Goal: Information Seeking & Learning: Learn about a topic

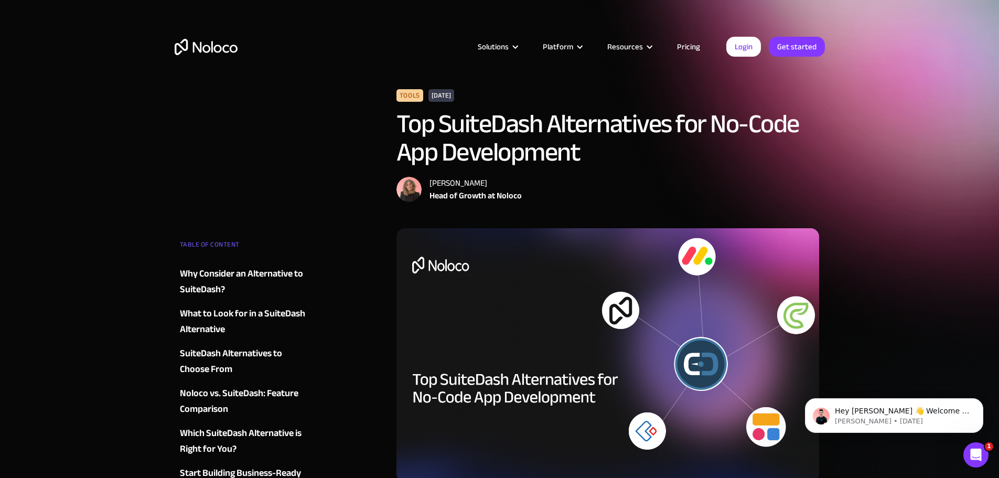
click at [217, 47] on img "home" at bounding box center [206, 47] width 63 height 16
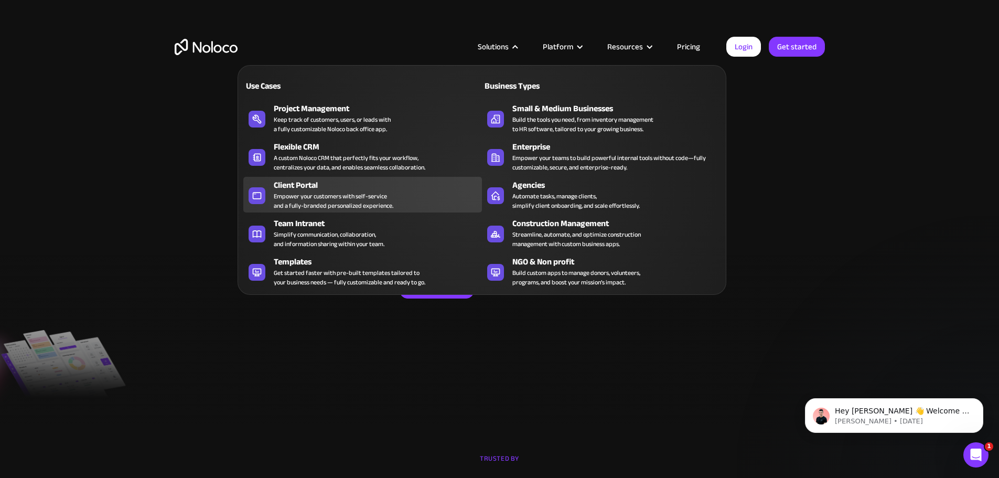
click at [314, 191] on div "Client Portal" at bounding box center [380, 185] width 213 height 13
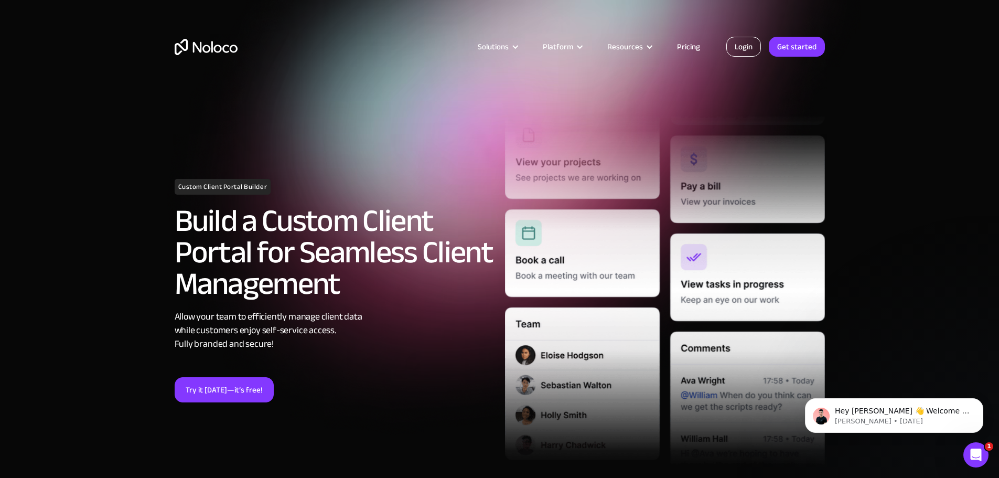
click at [754, 47] on link "Login" at bounding box center [743, 47] width 35 height 20
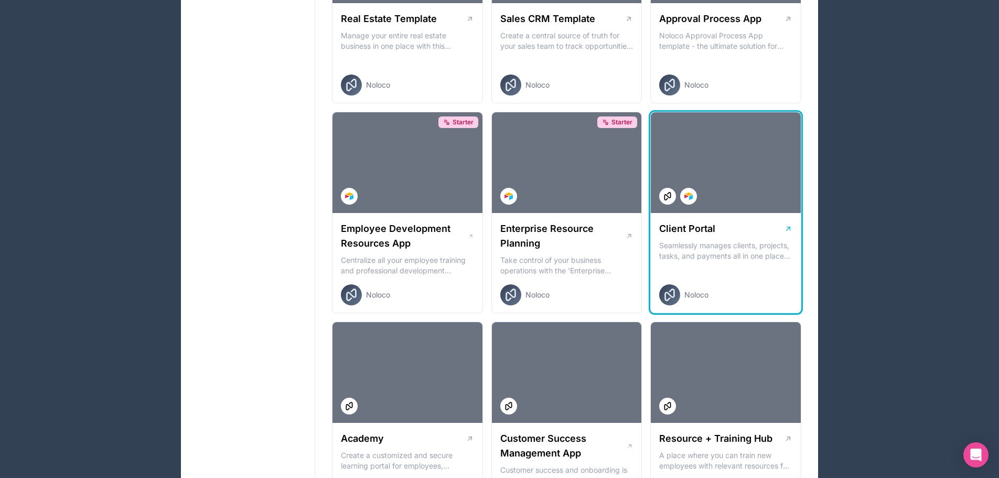
scroll to position [787, 0]
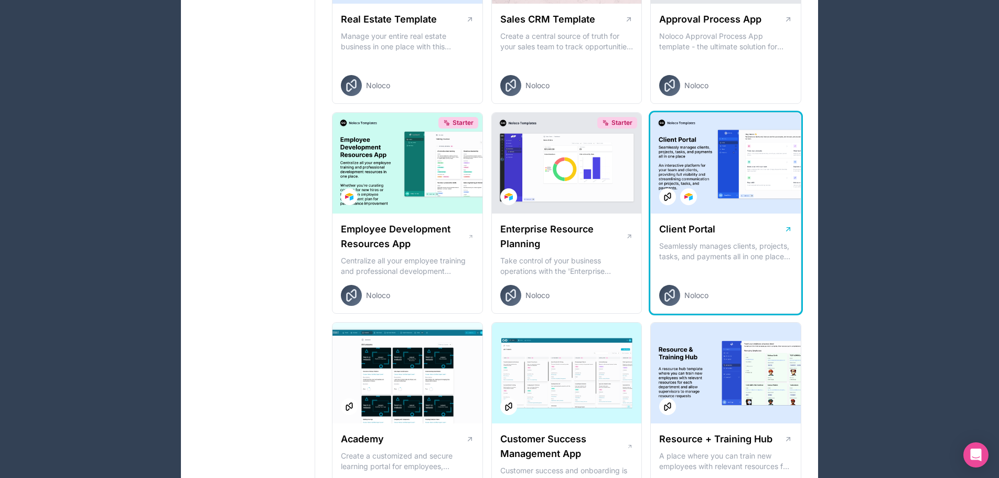
click at [711, 157] on div at bounding box center [726, 163] width 150 height 101
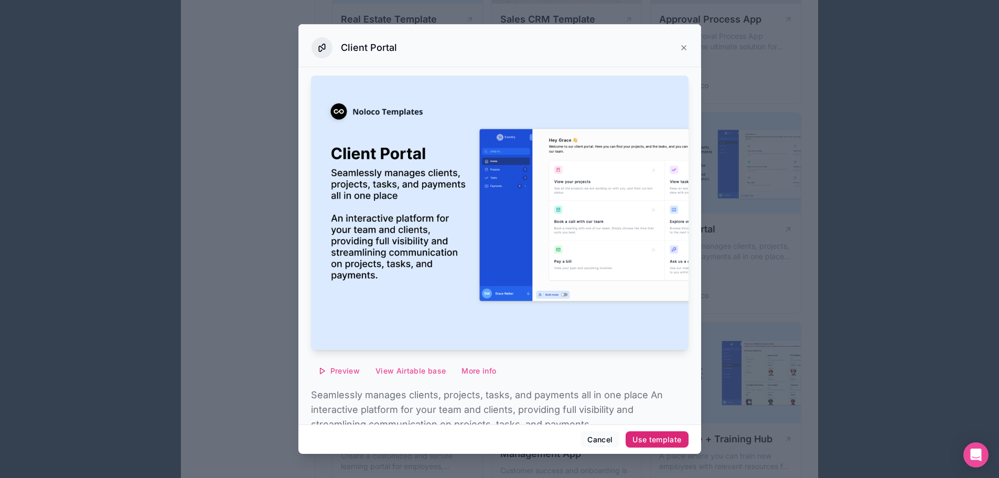
click at [664, 437] on div "Use template" at bounding box center [656, 439] width 49 height 9
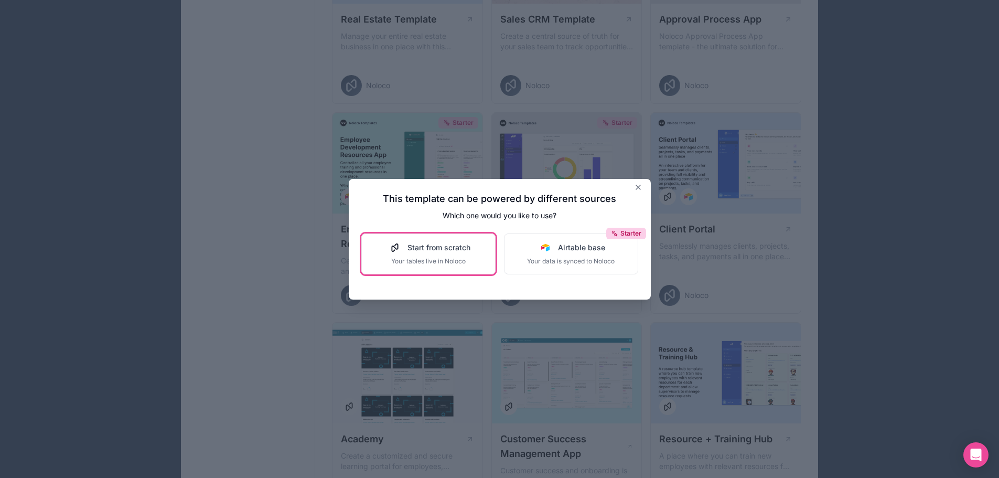
click at [430, 250] on span "Start from scratch" at bounding box center [438, 247] width 63 height 10
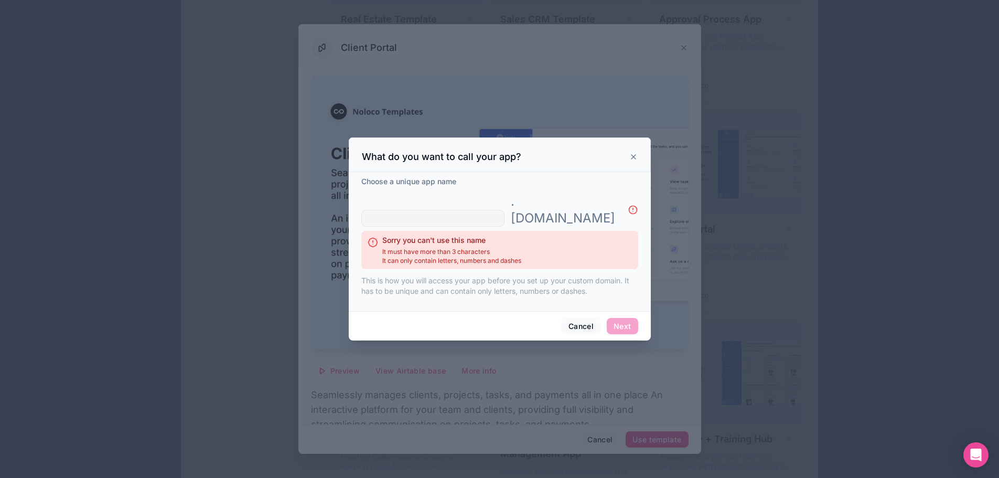
click at [630, 161] on icon at bounding box center [633, 157] width 8 height 8
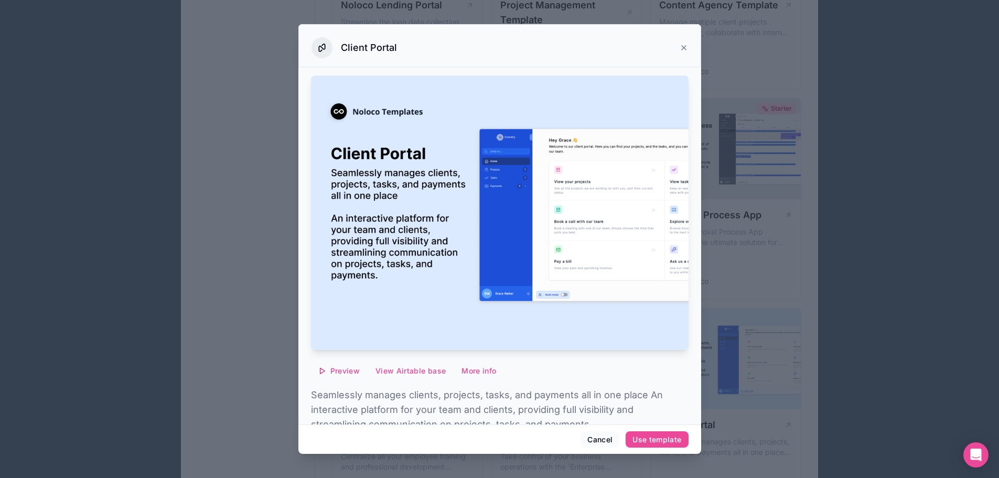
scroll to position [577, 0]
click at [602, 436] on button "Cancel" at bounding box center [600, 439] width 39 height 17
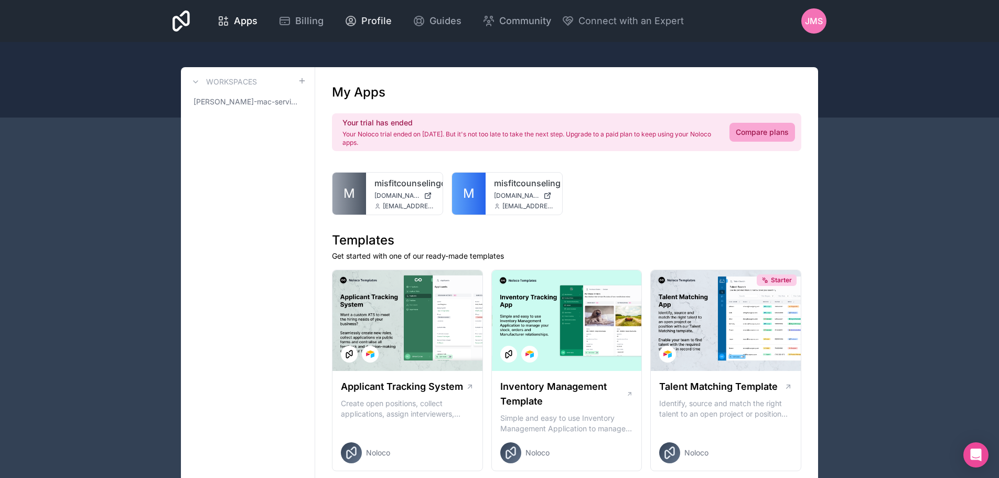
click at [371, 21] on span "Profile" at bounding box center [376, 21] width 30 height 15
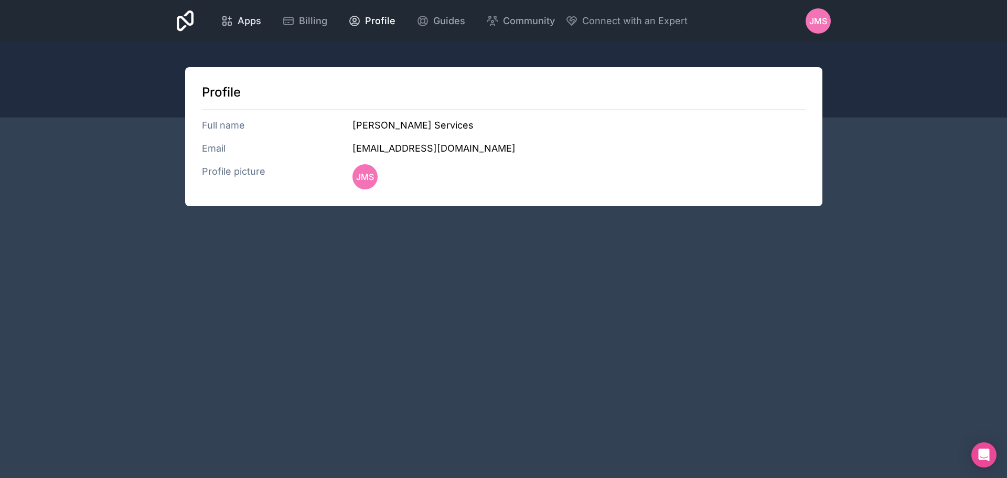
click at [259, 18] on span "Apps" at bounding box center [250, 21] width 24 height 15
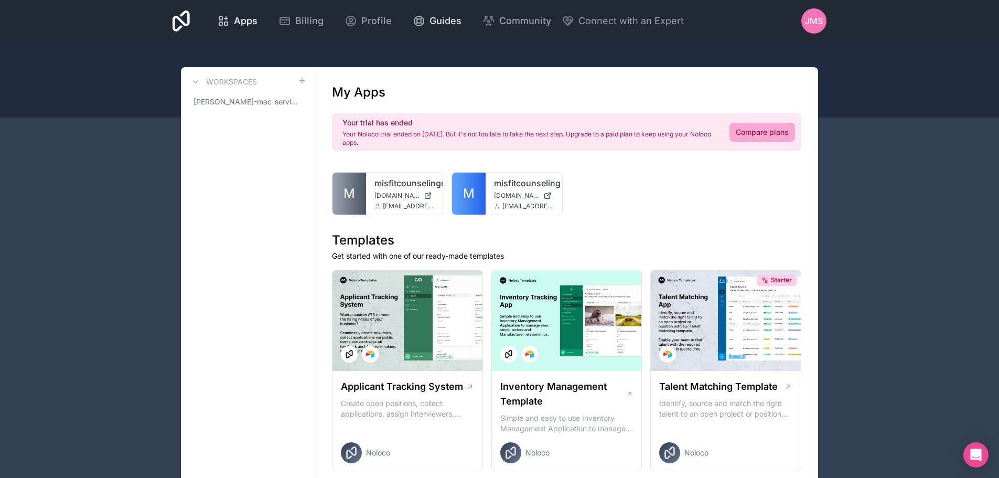
click at [454, 19] on span "Guides" at bounding box center [445, 21] width 32 height 15
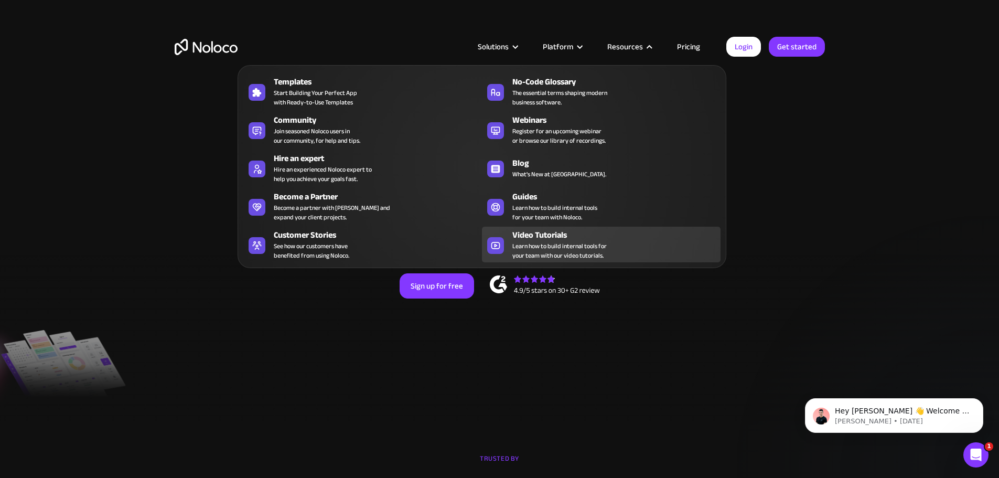
click at [556, 251] on span "Learn how to build internal tools for your team with our video tutorials." at bounding box center [559, 250] width 94 height 19
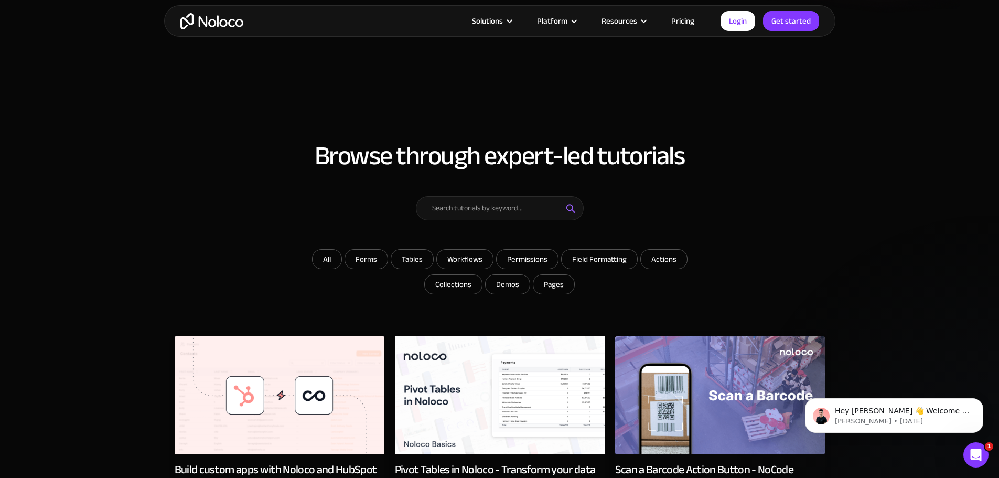
scroll to position [262, 0]
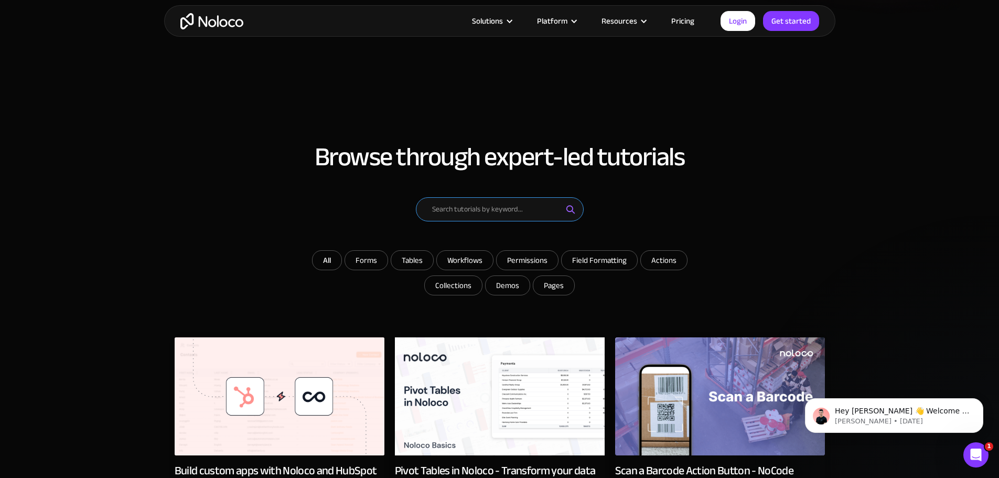
click at [465, 212] on input "Email Form" at bounding box center [500, 209] width 168 height 24
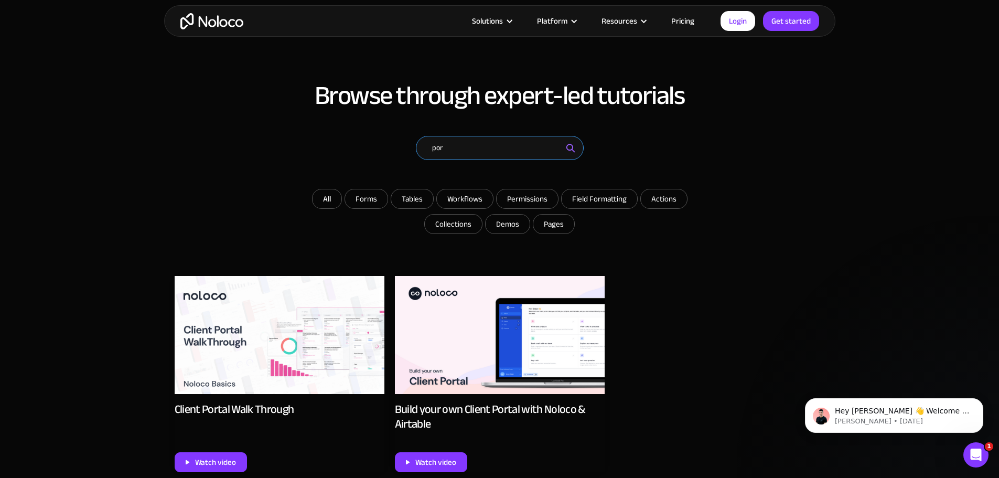
scroll to position [367, 0]
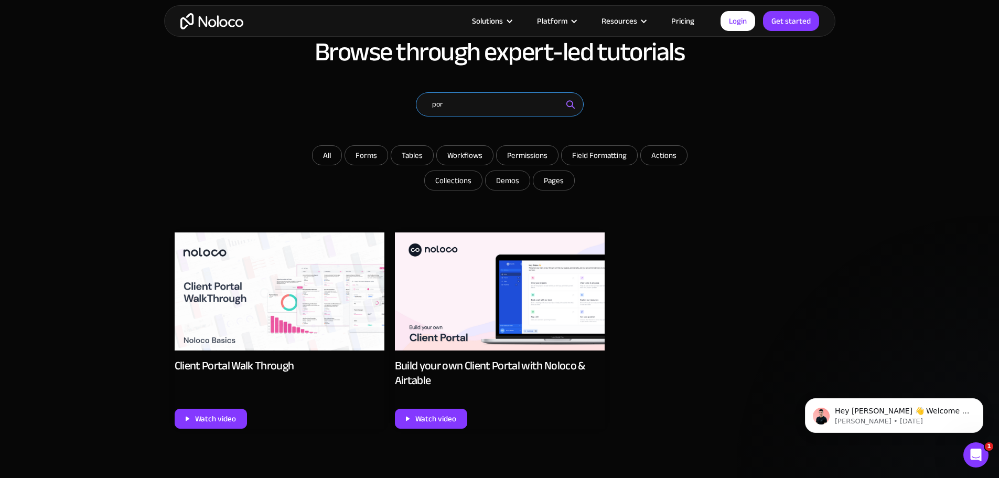
type input "por"
click at [287, 287] on img at bounding box center [280, 291] width 210 height 118
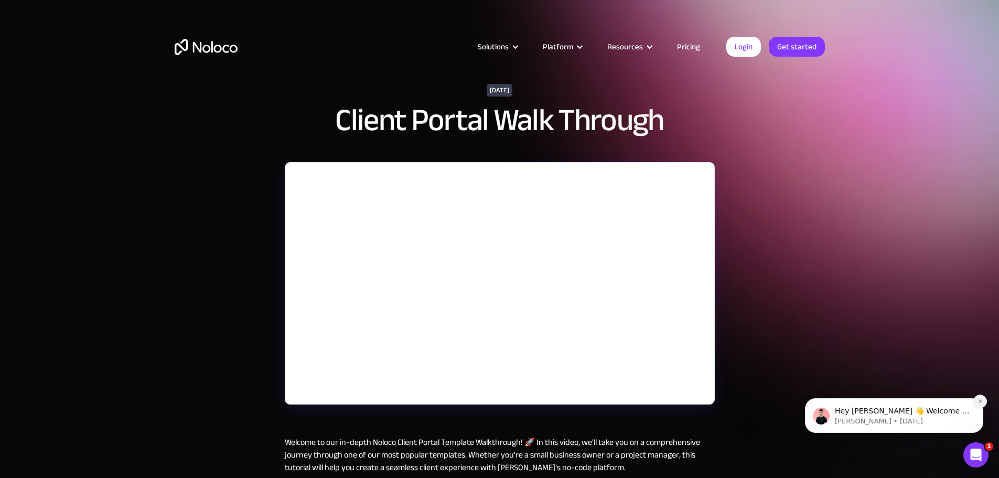
click at [976, 400] on button "Dismiss notification" at bounding box center [980, 401] width 14 height 14
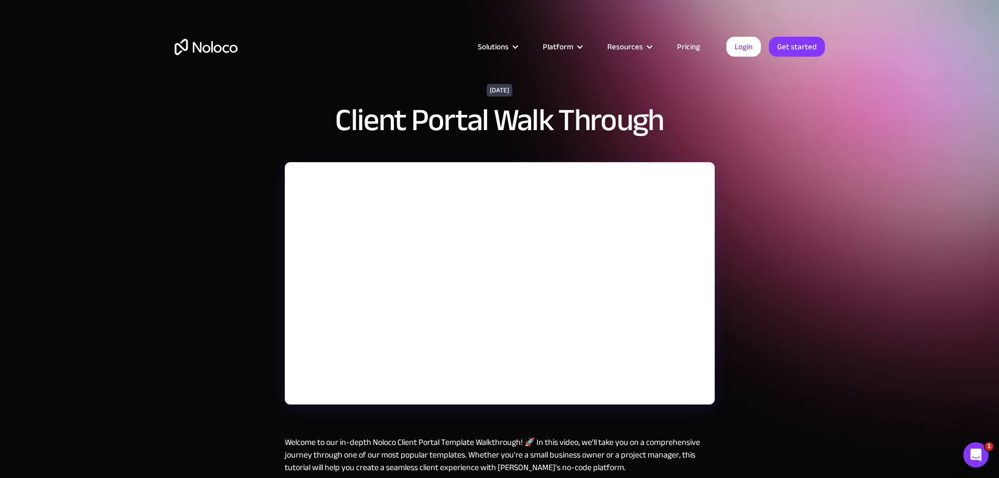
click at [226, 262] on div "[DATE] Client Portal Walk Through Welcome to our in-depth Noloco Client Portal …" at bounding box center [499, 345] width 999 height 691
